Goal: Information Seeking & Learning: Understand process/instructions

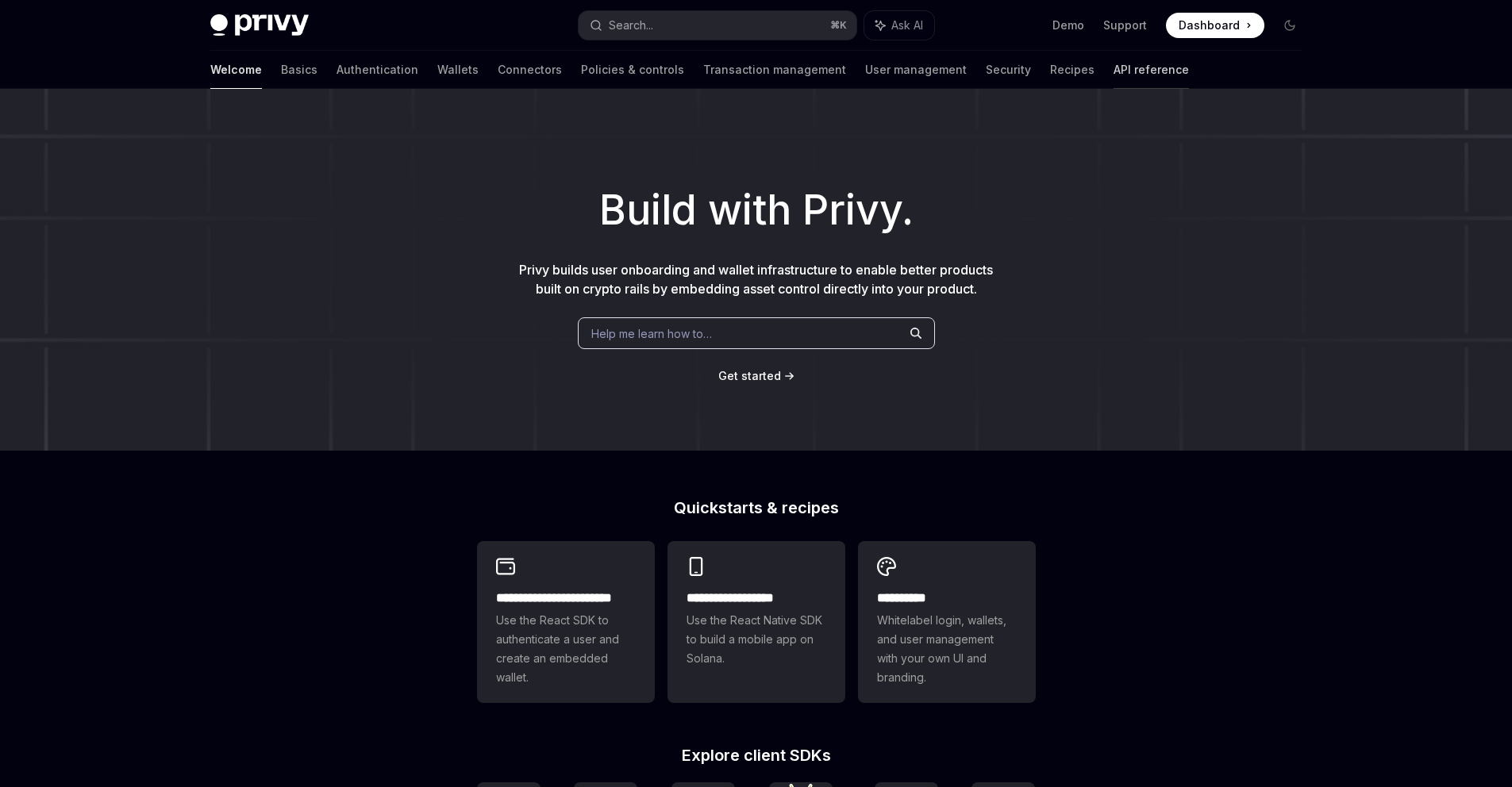
click at [1113, 69] on link "API reference" at bounding box center [1151, 69] width 76 height 38
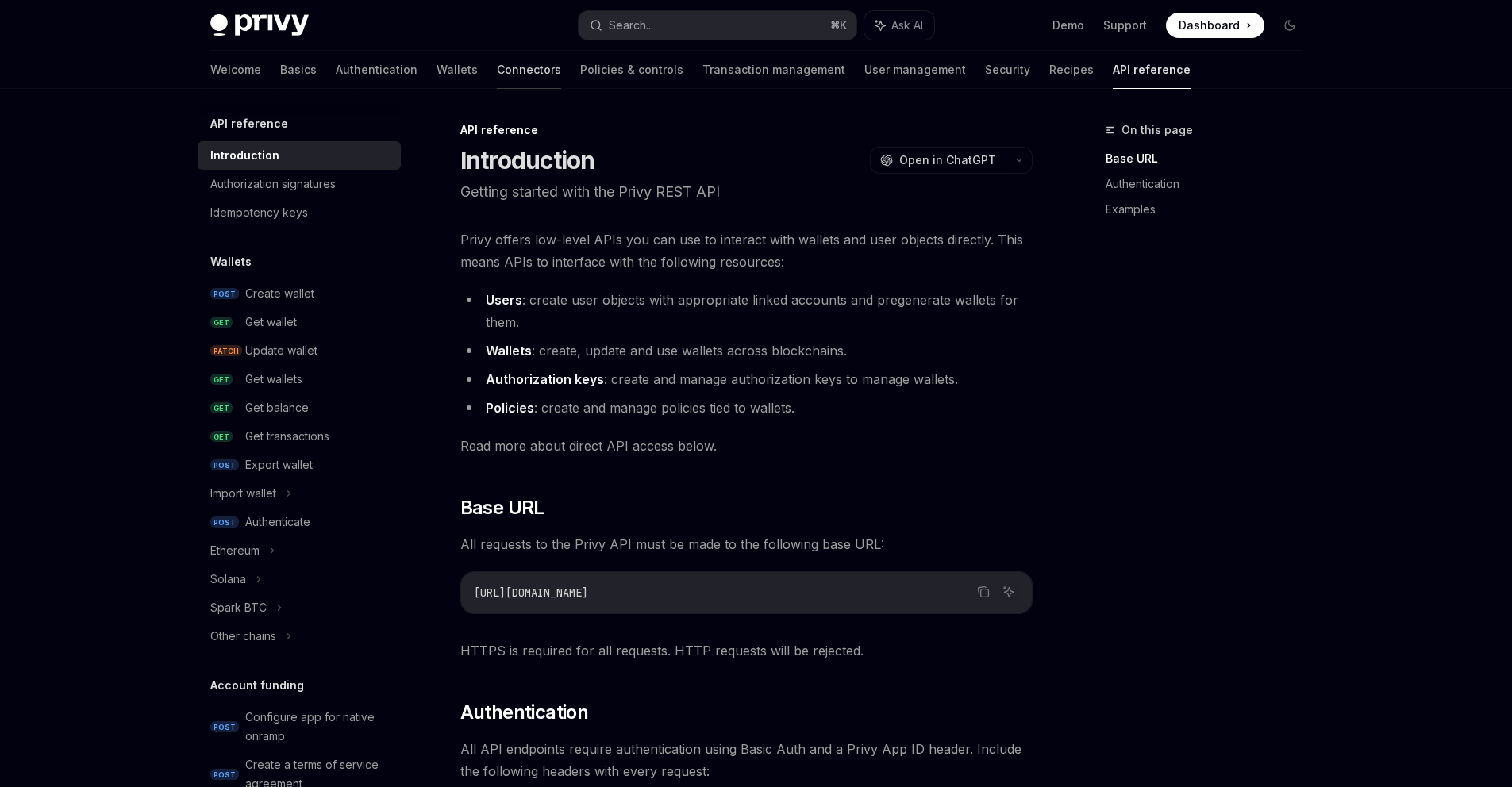
click at [497, 77] on link "Connectors" at bounding box center [529, 69] width 64 height 38
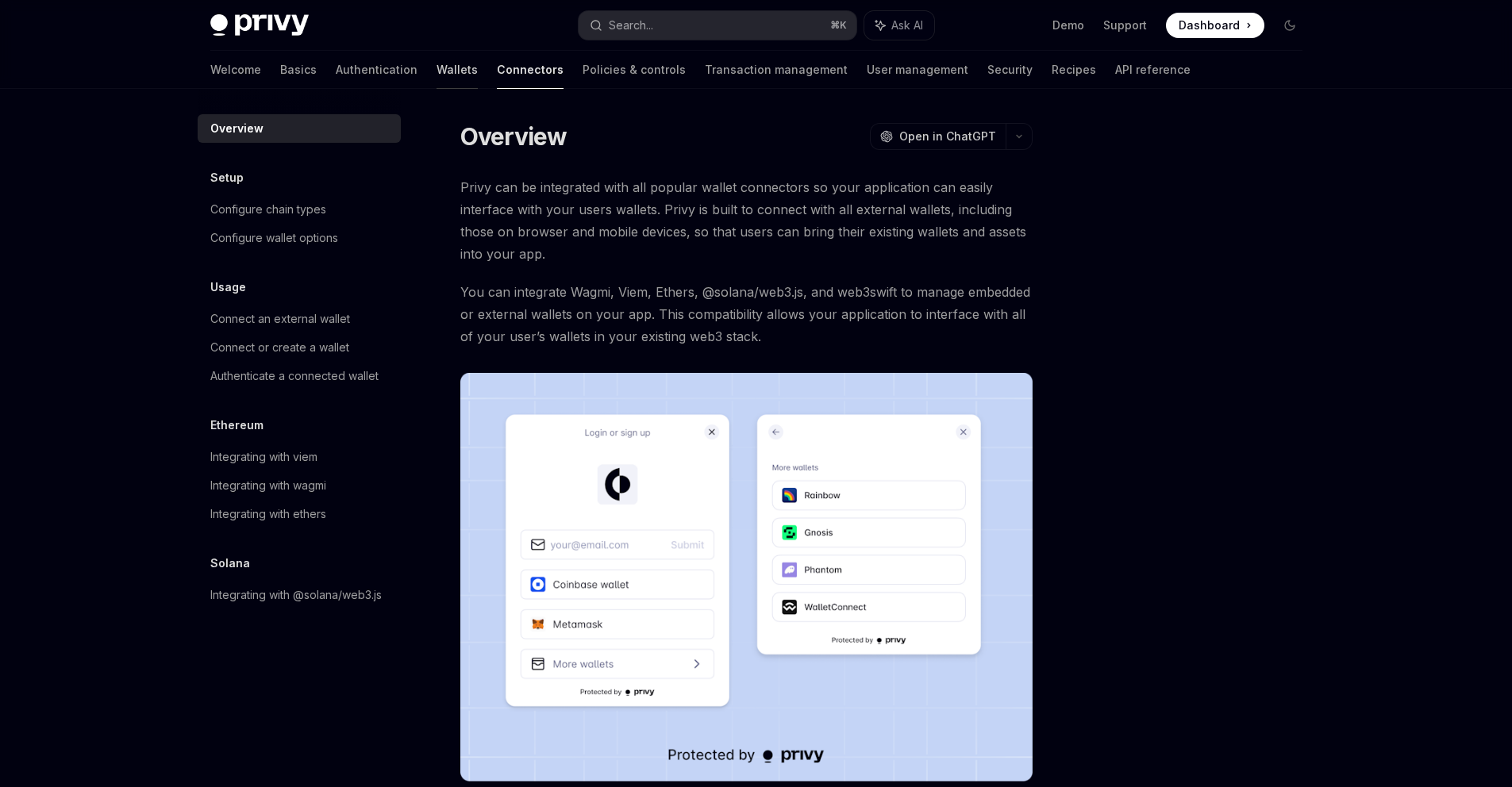
click at [437, 71] on link "Wallets" at bounding box center [458, 69] width 42 height 38
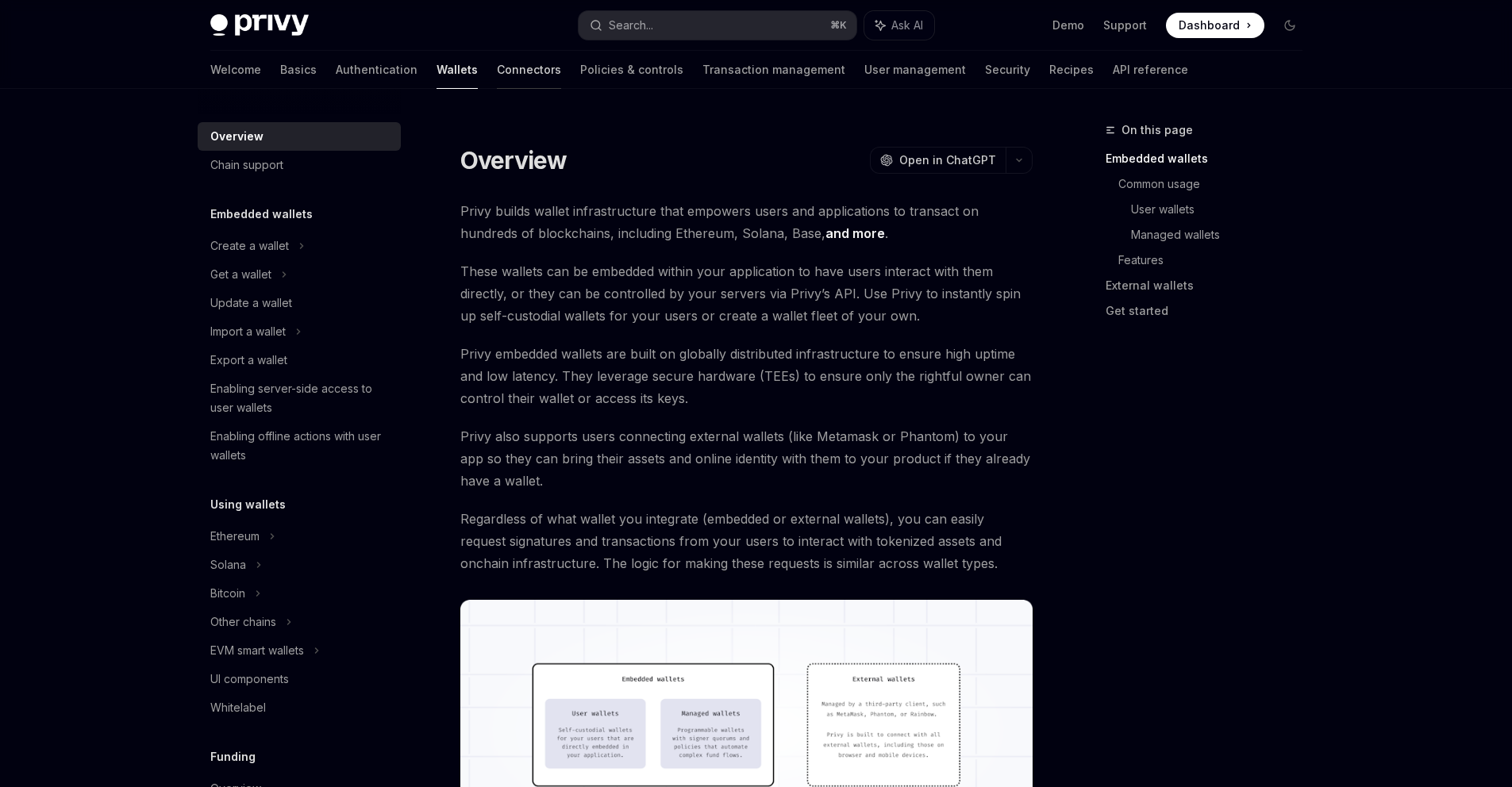
click at [497, 67] on link "Connectors" at bounding box center [529, 69] width 64 height 38
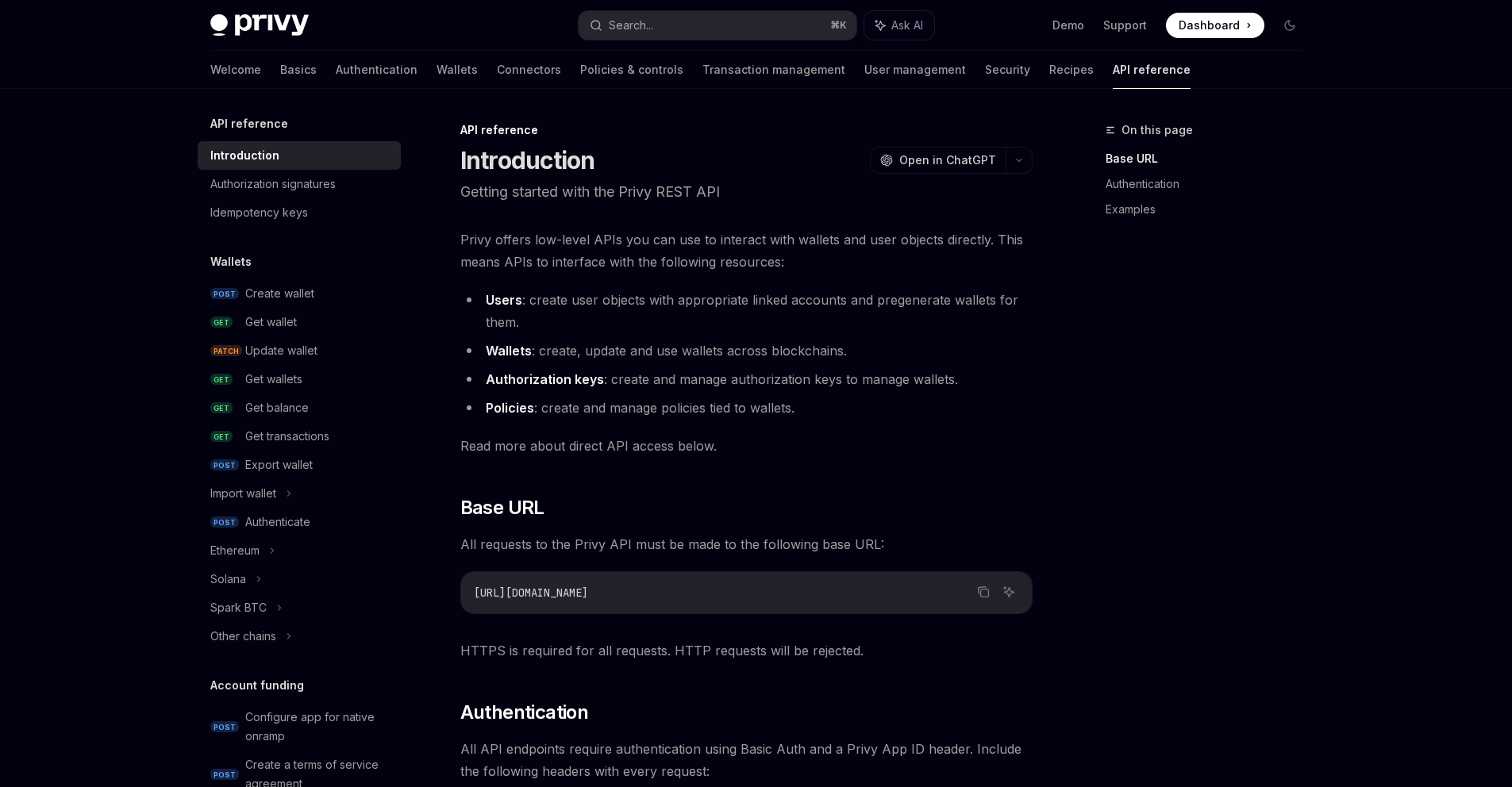
type textarea "*"
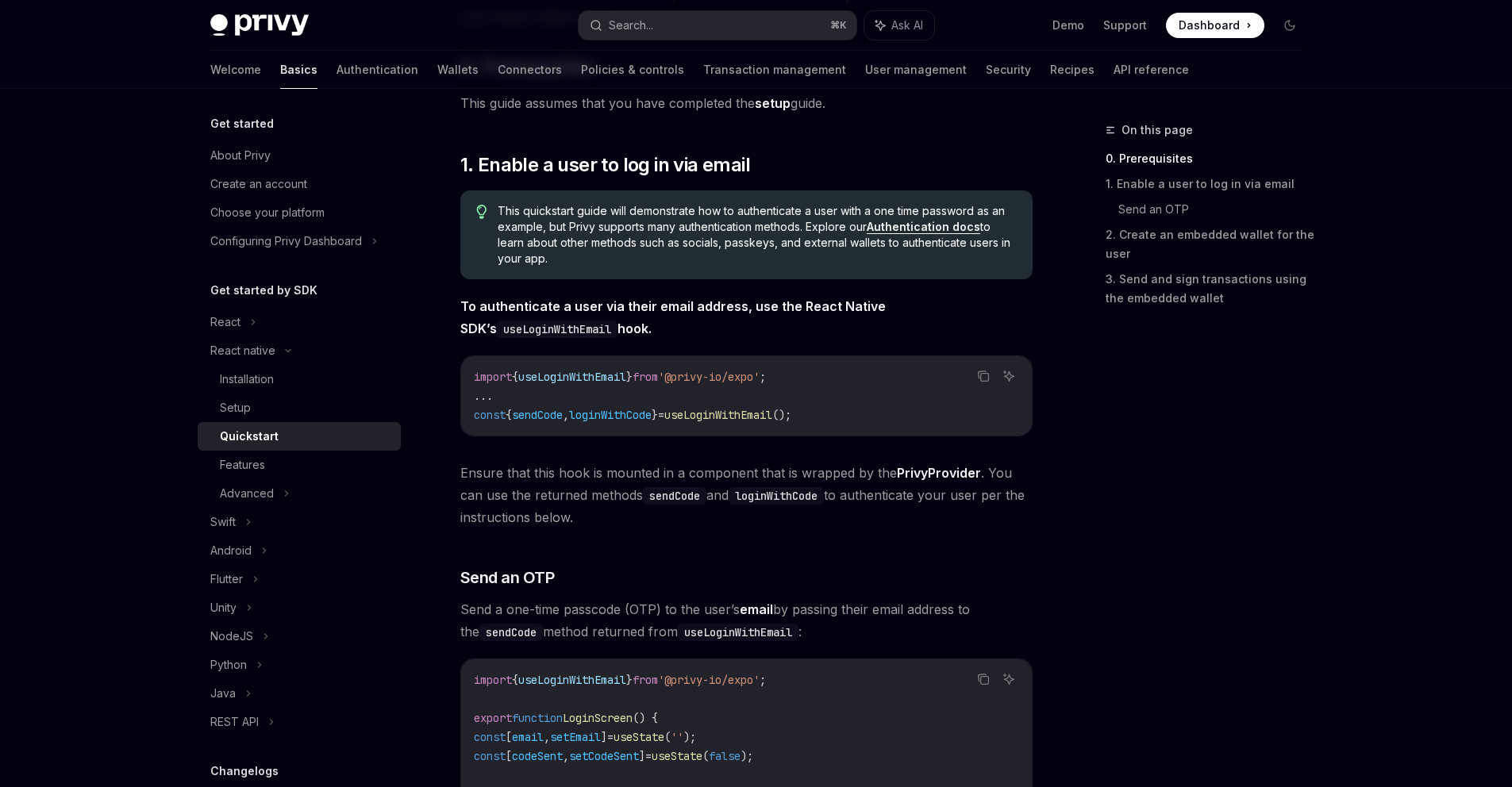
scroll to position [210, 0]
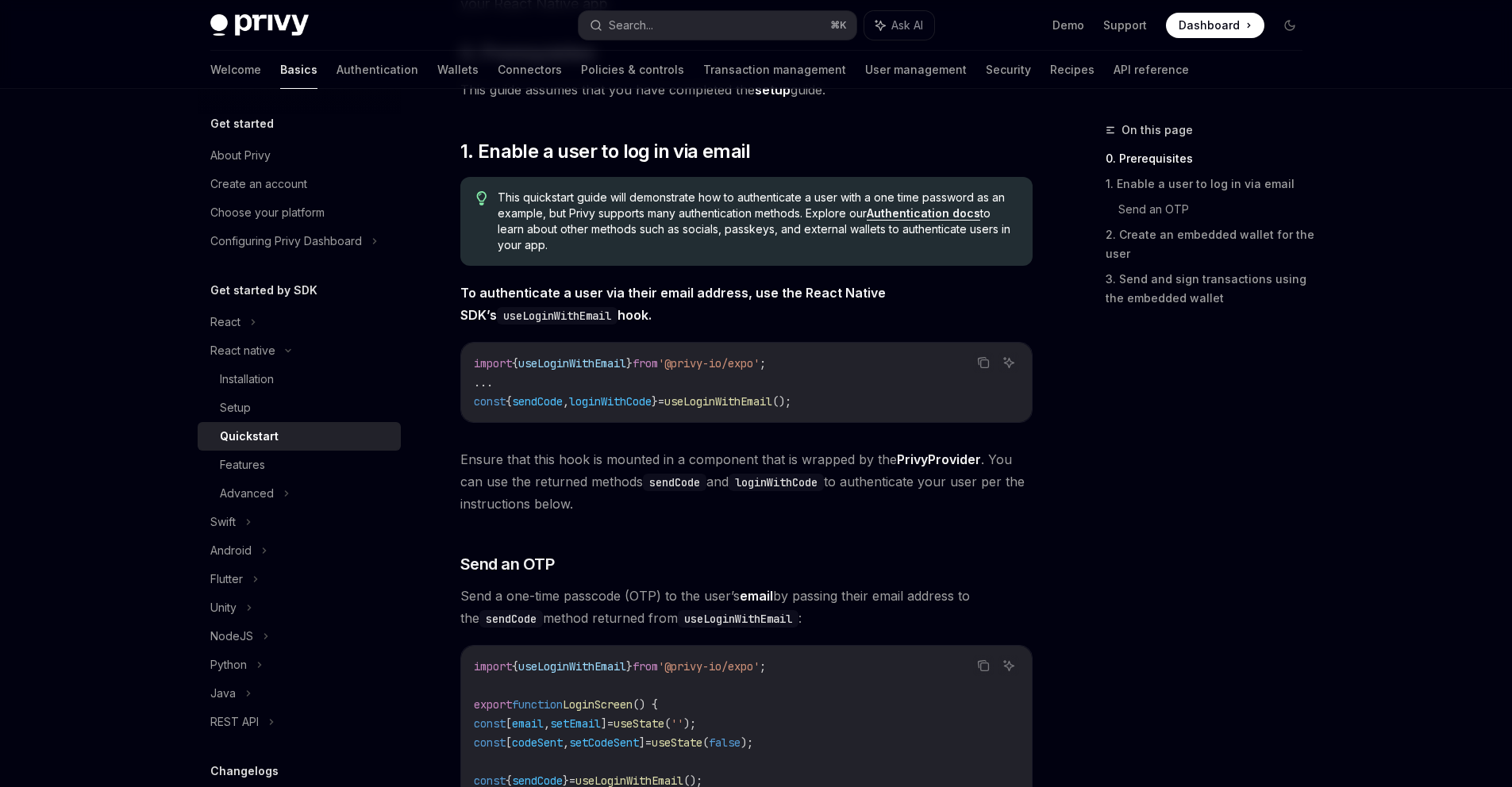
click at [631, 408] on span "loginWithCode" at bounding box center [610, 401] width 83 height 14
click at [631, 403] on span "loginWithCode" at bounding box center [610, 401] width 83 height 14
click at [631, 405] on span "loginWithCode" at bounding box center [610, 401] width 83 height 14
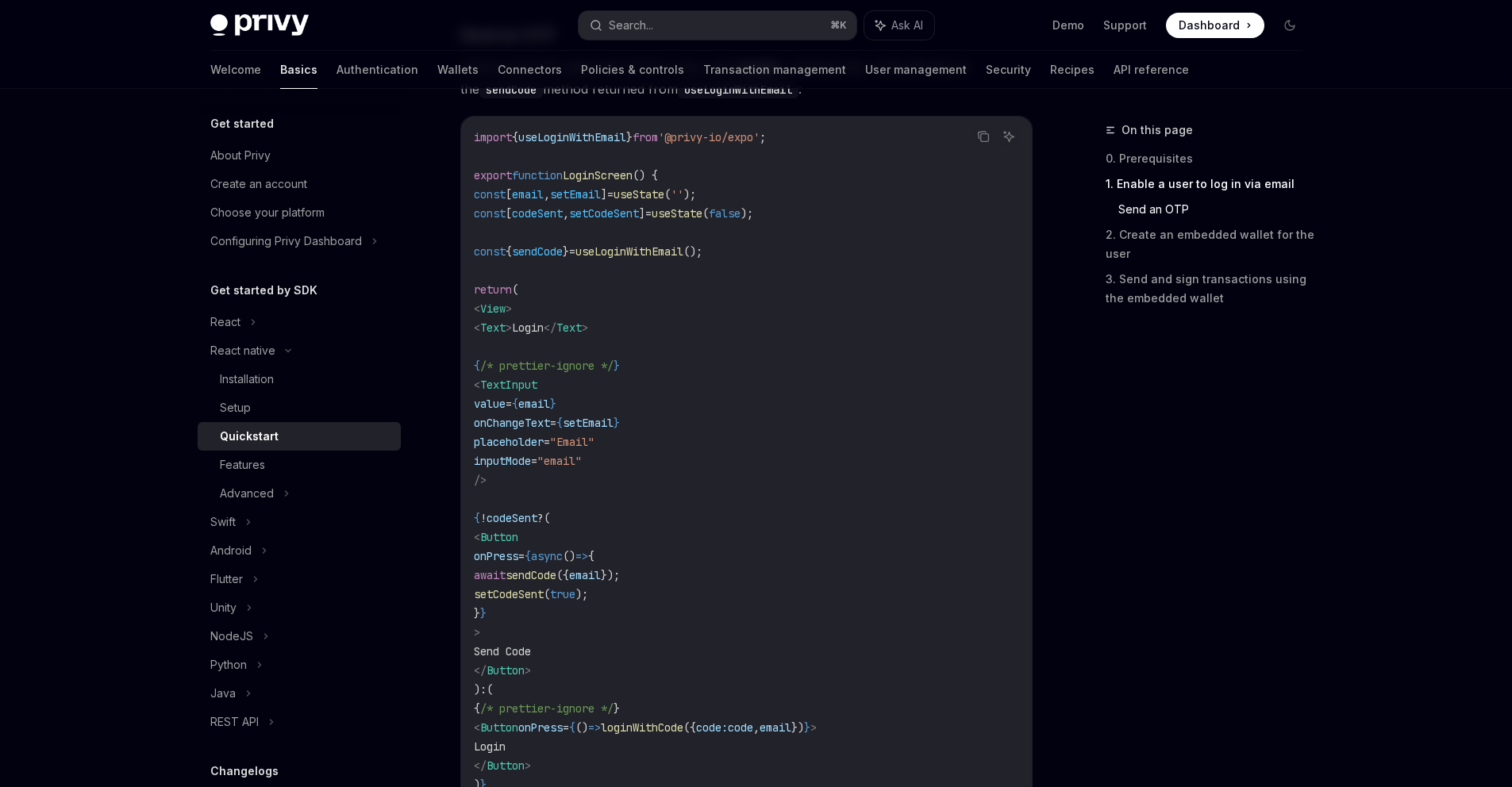
scroll to position [797, 0]
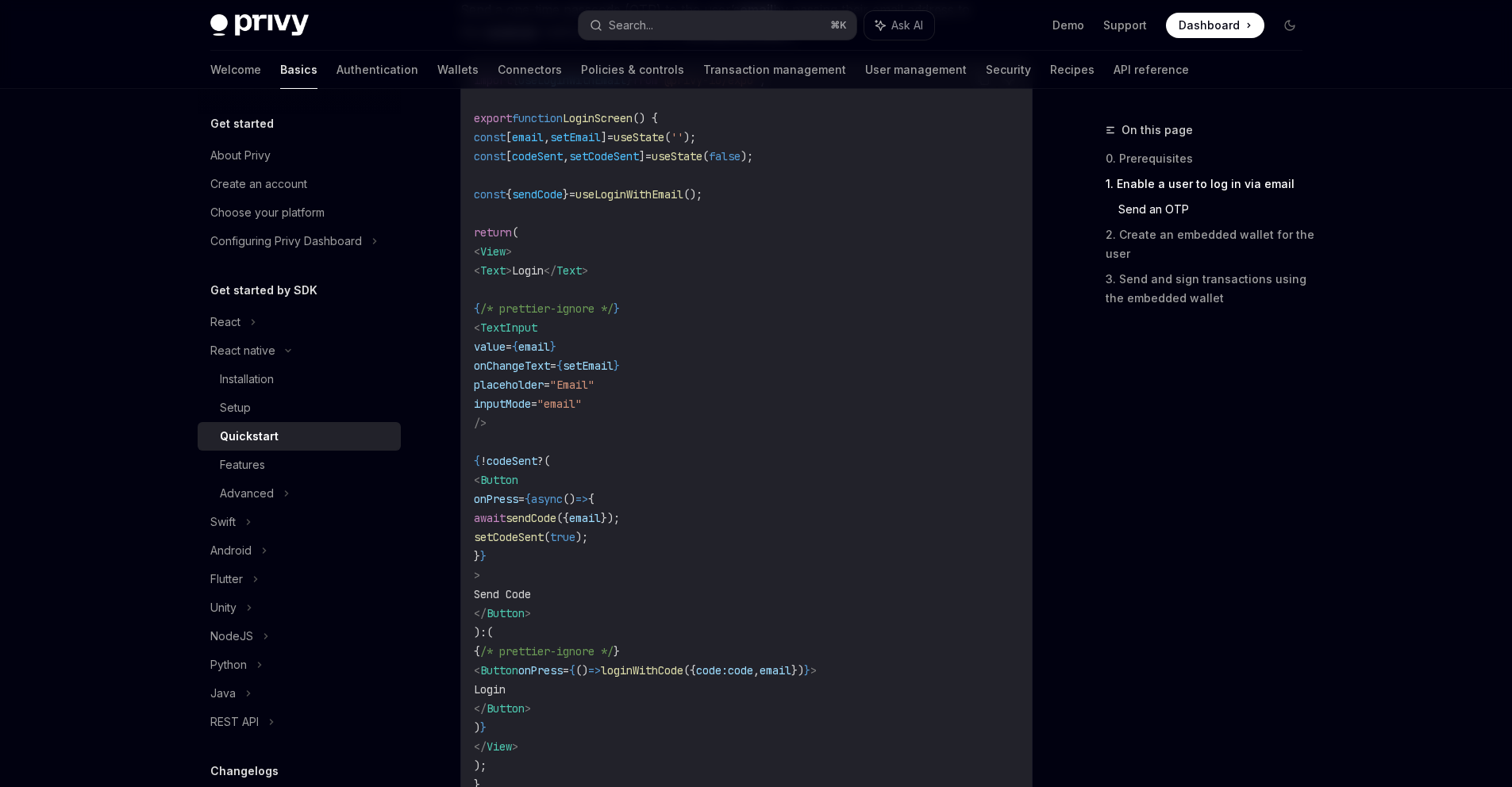
click at [538, 465] on span "codeSent" at bounding box center [512, 461] width 50 height 14
click at [624, 393] on code "import { useLoginWithEmail } from '@privy-io/expo' ; export function LoginScree…" at bounding box center [747, 432] width 545 height 724
click at [594, 378] on span ""Email"" at bounding box center [571, 385] width 44 height 14
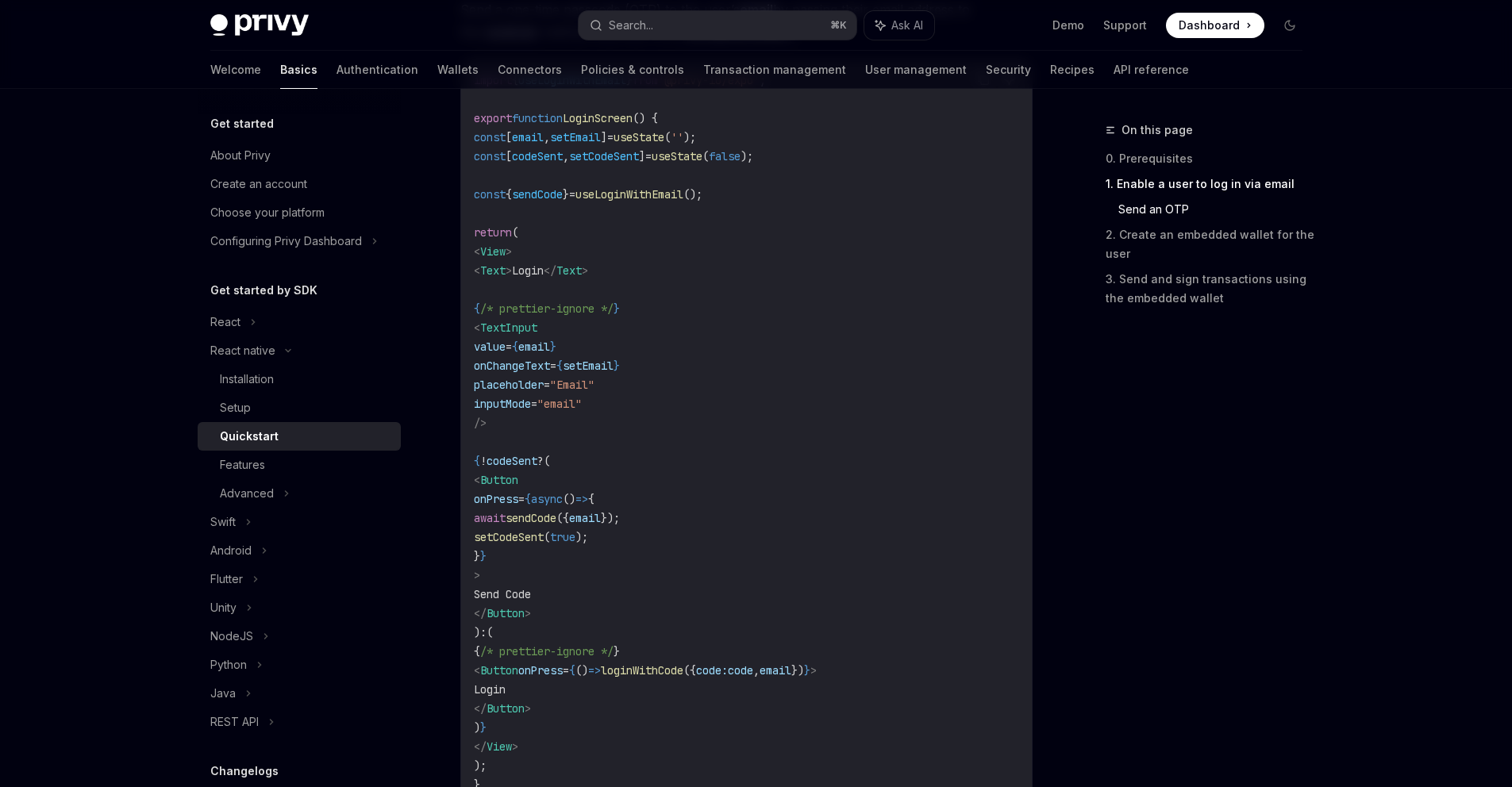
click at [613, 373] on span "setEmail" at bounding box center [588, 366] width 50 height 14
click at [559, 308] on span "/* prettier-ignore */" at bounding box center [547, 308] width 134 height 14
click at [613, 306] on span "/* prettier-ignore */" at bounding box center [547, 308] width 134 height 14
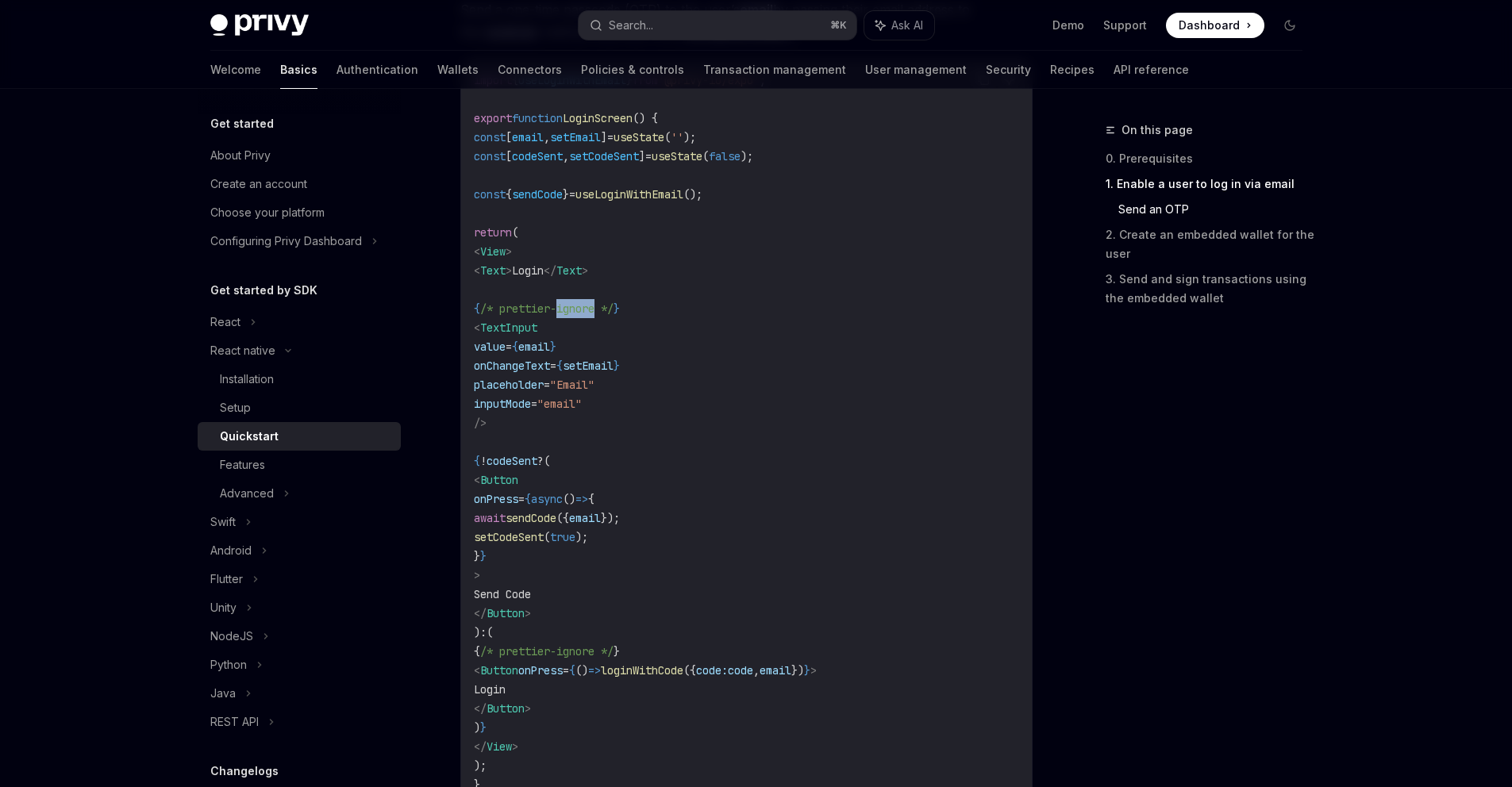
click at [613, 306] on span "/* prettier-ignore */" at bounding box center [547, 308] width 134 height 14
click at [555, 309] on span "/* prettier-ignore */" at bounding box center [547, 308] width 134 height 14
click at [613, 308] on span "/* prettier-ignore */" at bounding box center [547, 308] width 134 height 14
drag, startPoint x: 639, startPoint y: 308, endPoint x: 539, endPoint y: 308, distance: 100.0
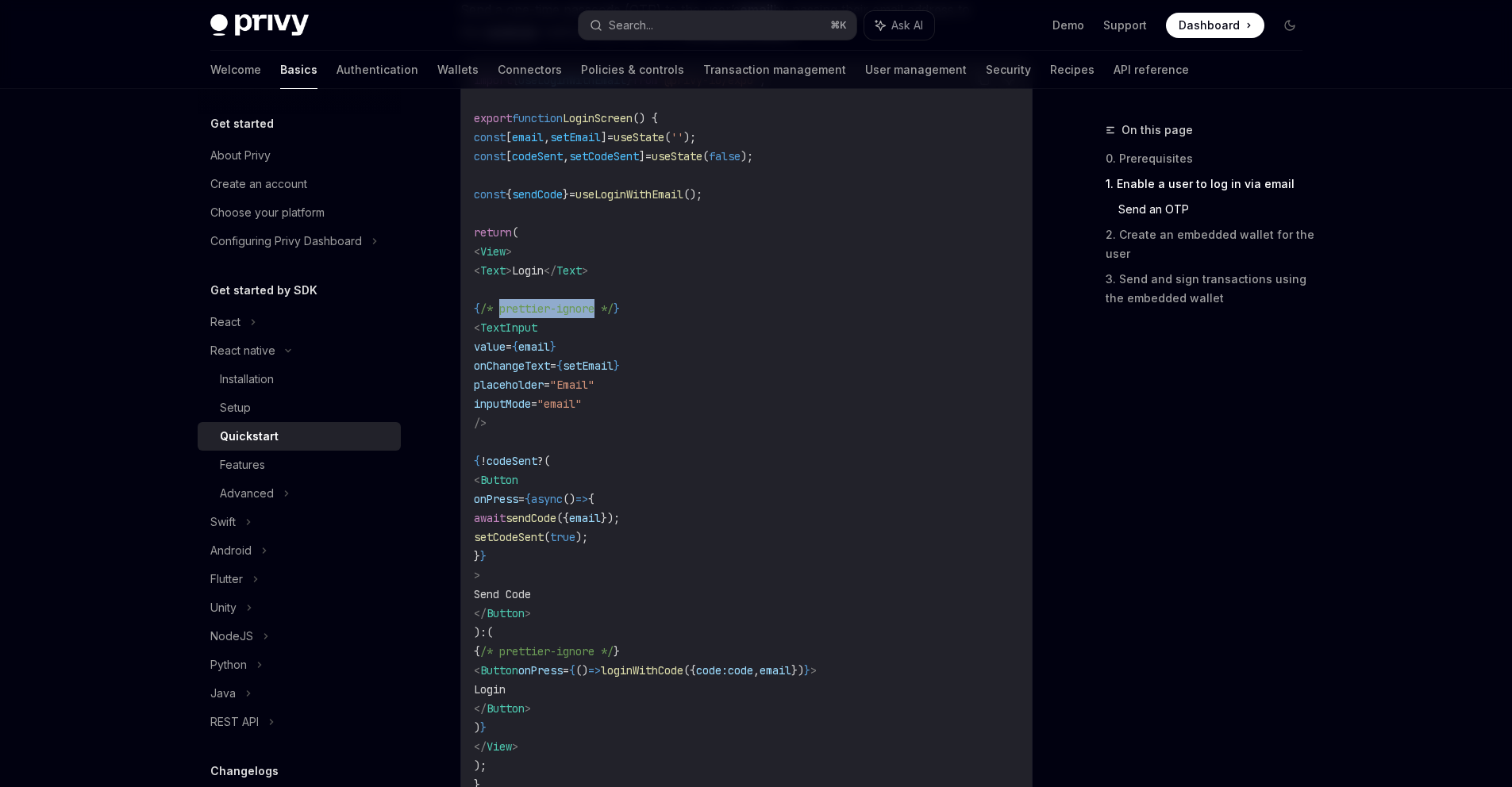
click at [539, 308] on span "/* prettier-ignore */" at bounding box center [547, 308] width 134 height 14
click at [596, 282] on code "import { useLoginWithEmail } from '@privy-io/expo' ; export function LoginScree…" at bounding box center [747, 432] width 545 height 724
click at [864, 292] on code "import { useLoginWithEmail } from '@privy-io/expo' ; export function LoginScree…" at bounding box center [747, 432] width 545 height 724
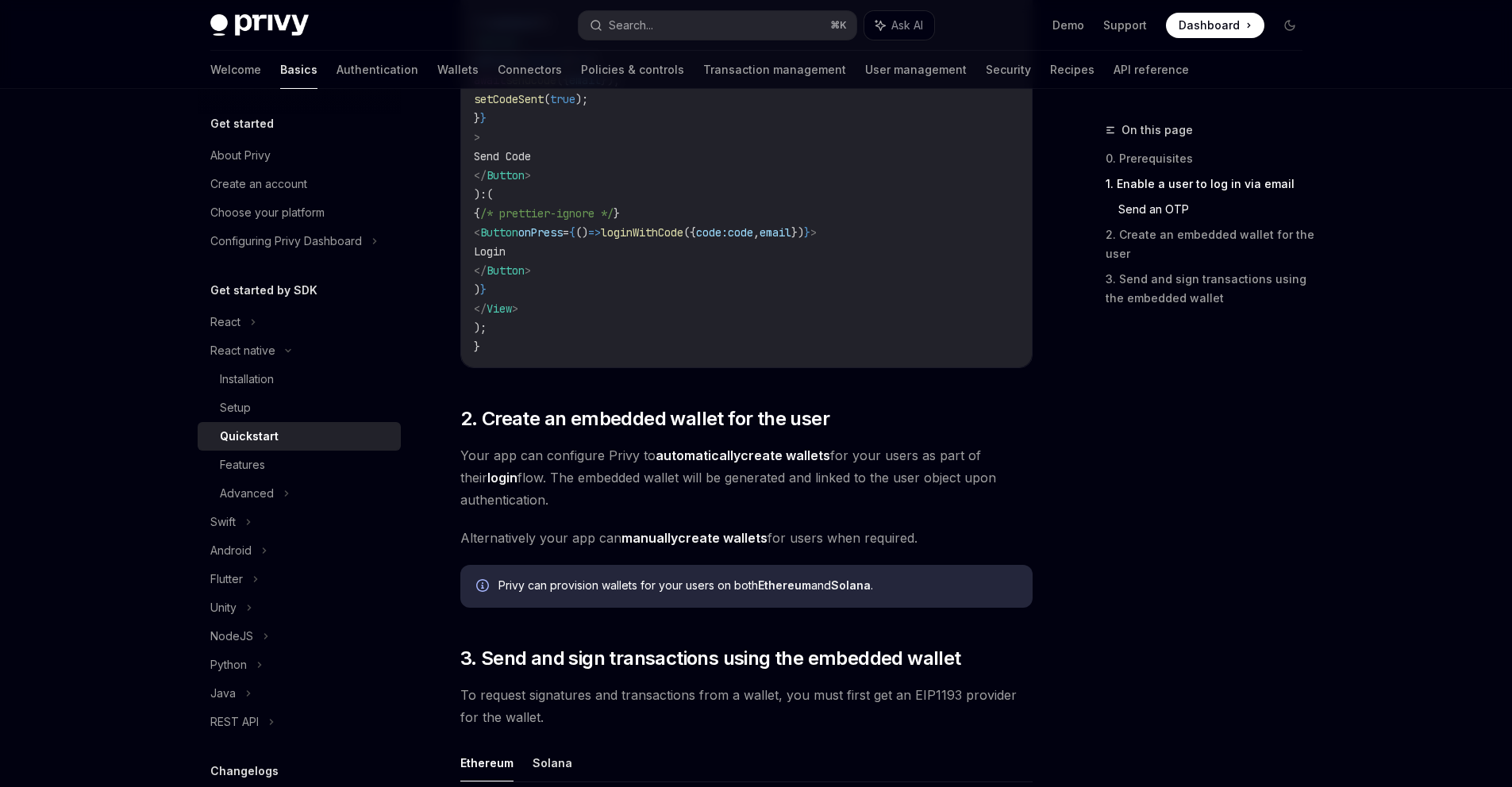
scroll to position [1028, 0]
